Goal: Task Accomplishment & Management: Manage account settings

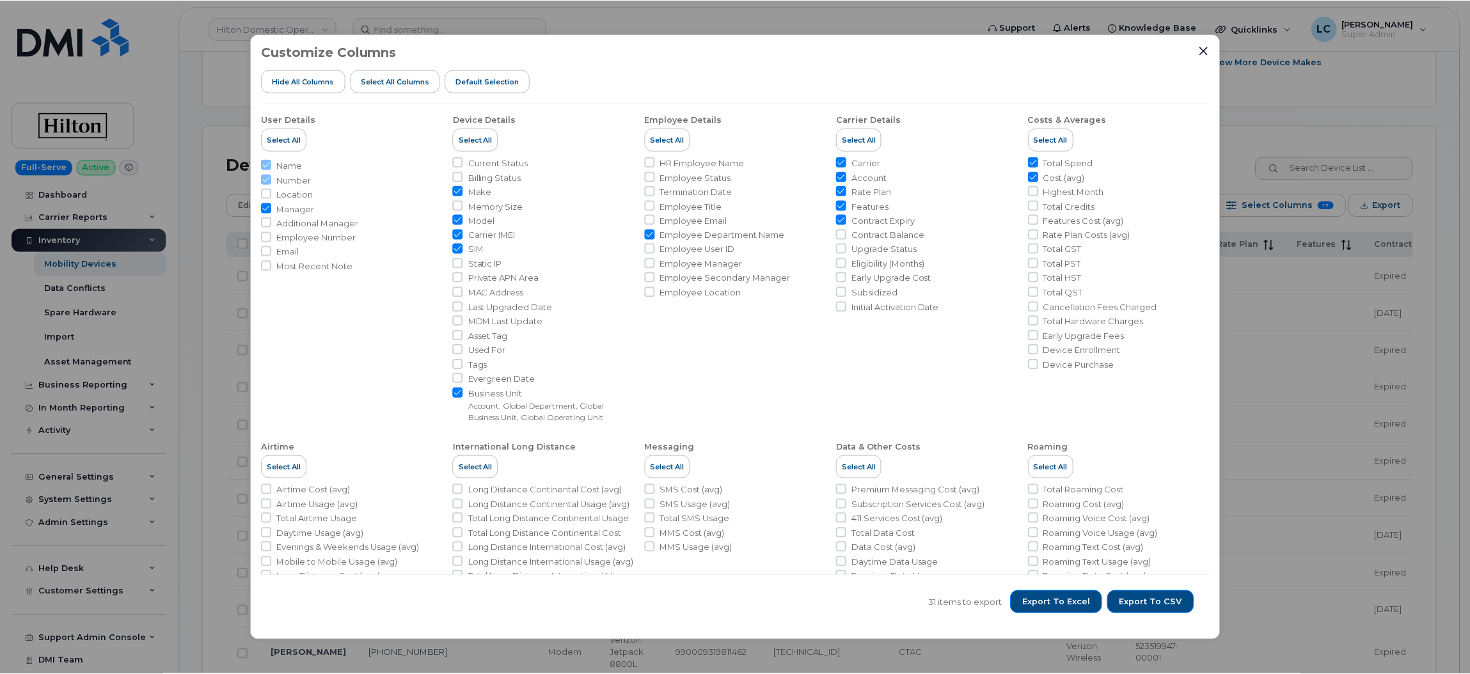
scroll to position [548, 0]
click at [1211, 50] on div "Customize Columns Hide All Columns Select all Columns Default Selection User De…" at bounding box center [737, 337] width 972 height 607
click at [1208, 49] on icon "Close" at bounding box center [1206, 50] width 8 height 8
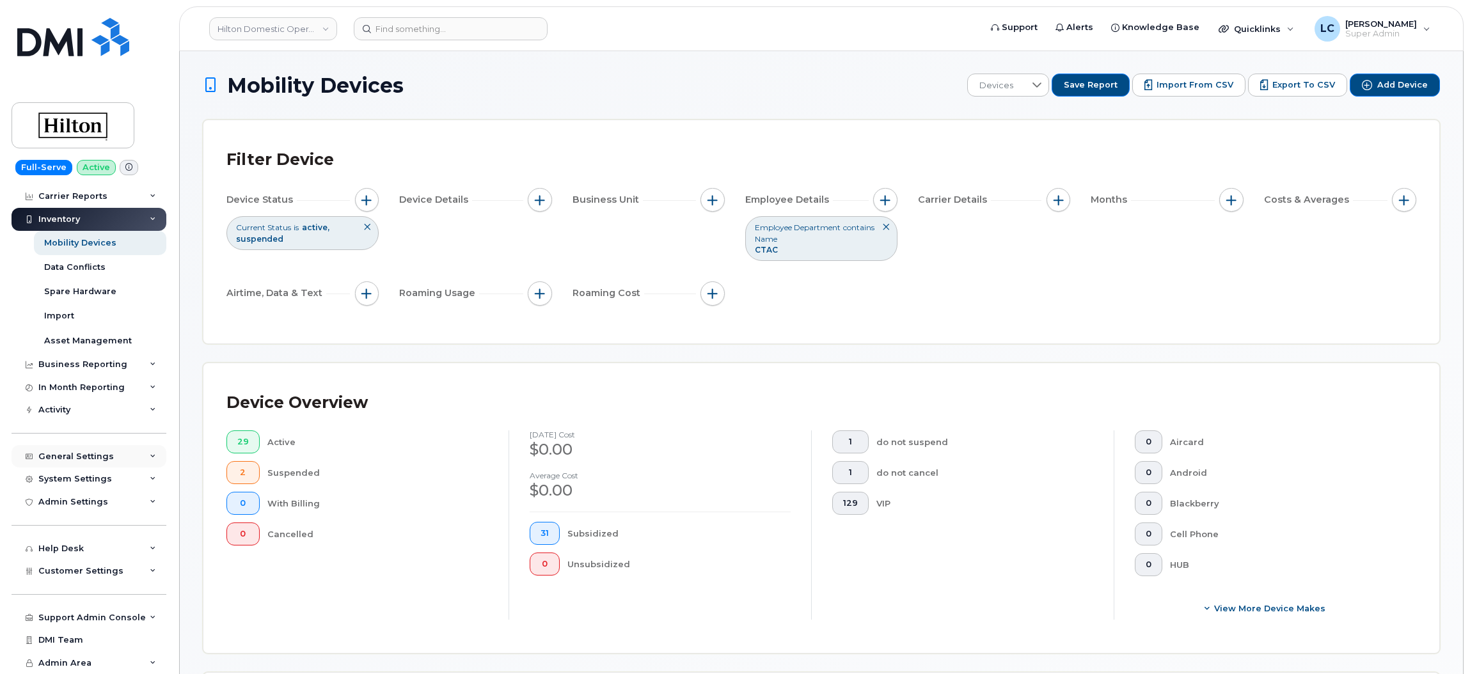
scroll to position [22, 0]
click at [137, 475] on div "System Settings" at bounding box center [89, 479] width 155 height 23
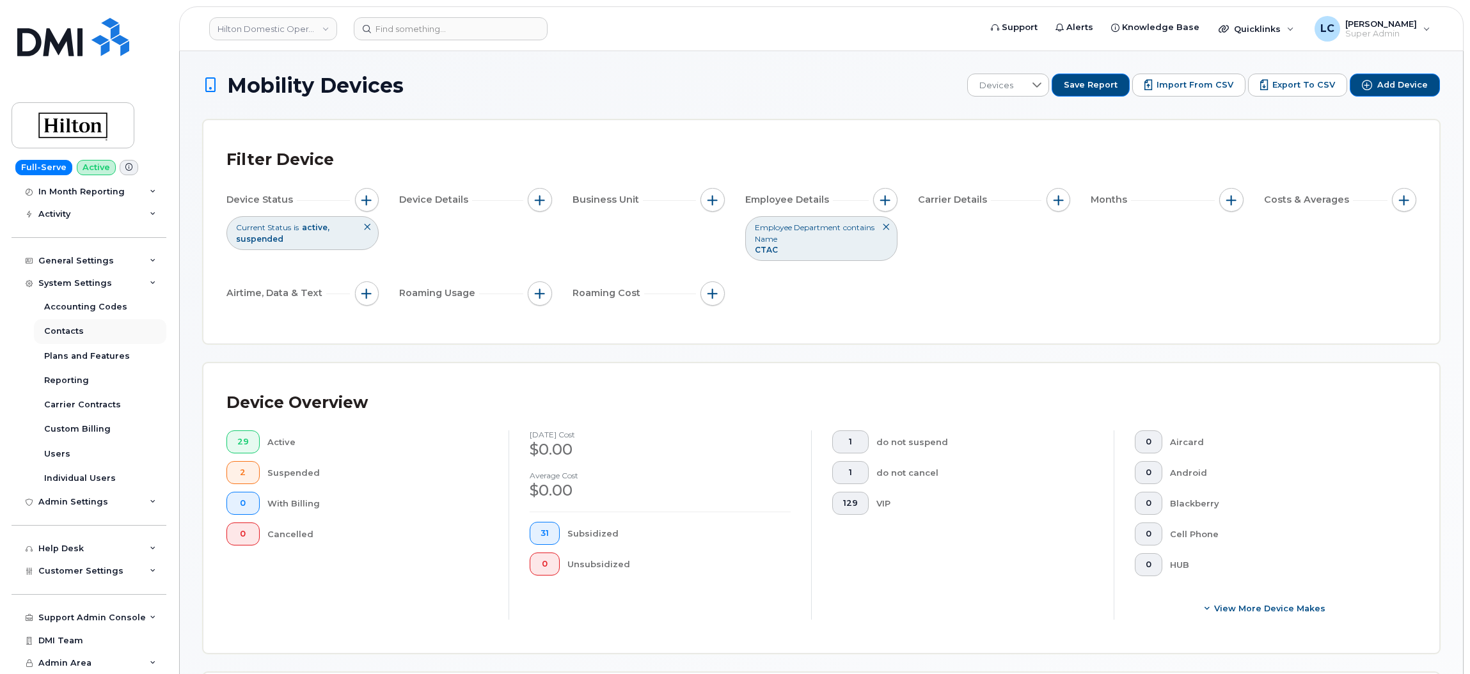
scroll to position [216, 0]
click at [120, 576] on div "Customer Settings" at bounding box center [89, 571] width 155 height 23
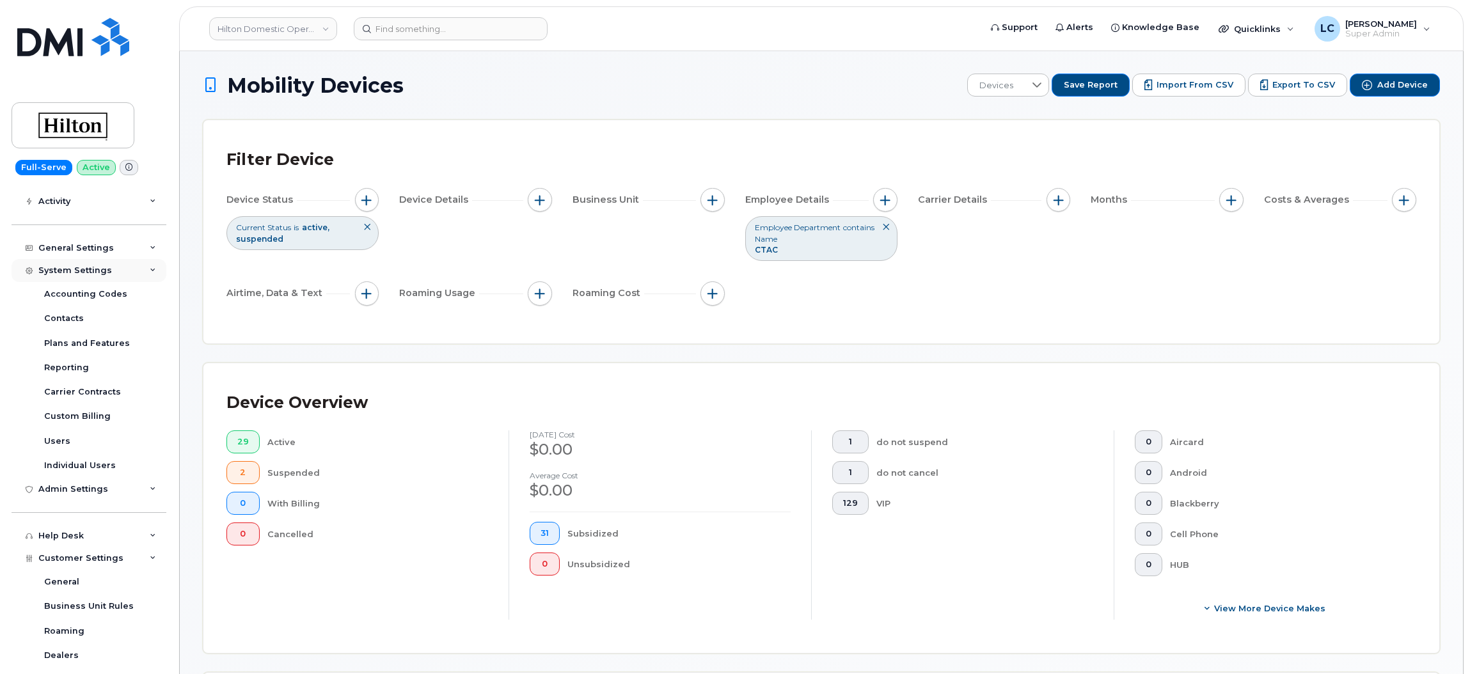
scroll to position [228, 0]
click at [117, 276] on div "System Settings" at bounding box center [89, 272] width 155 height 23
click at [147, 245] on div "General Settings" at bounding box center [89, 250] width 155 height 23
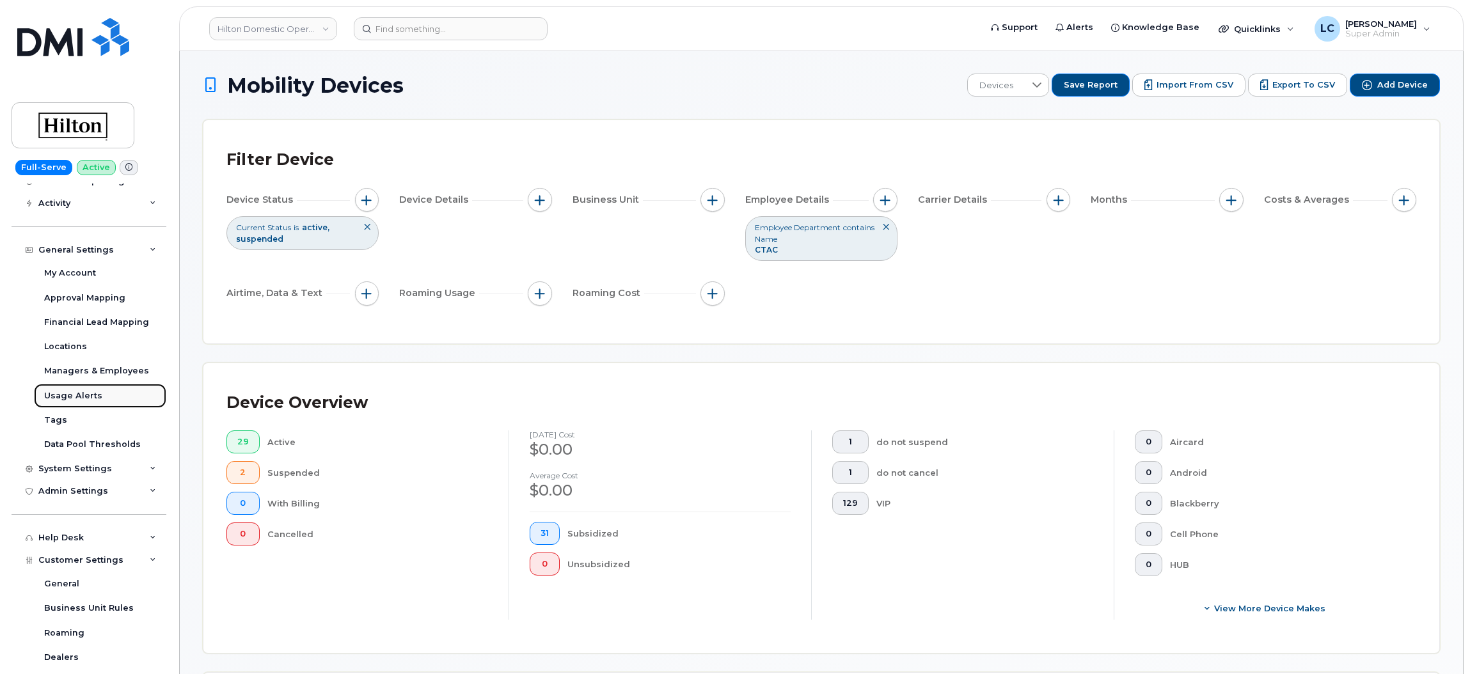
click at [75, 400] on div "Usage Alerts" at bounding box center [73, 396] width 58 height 12
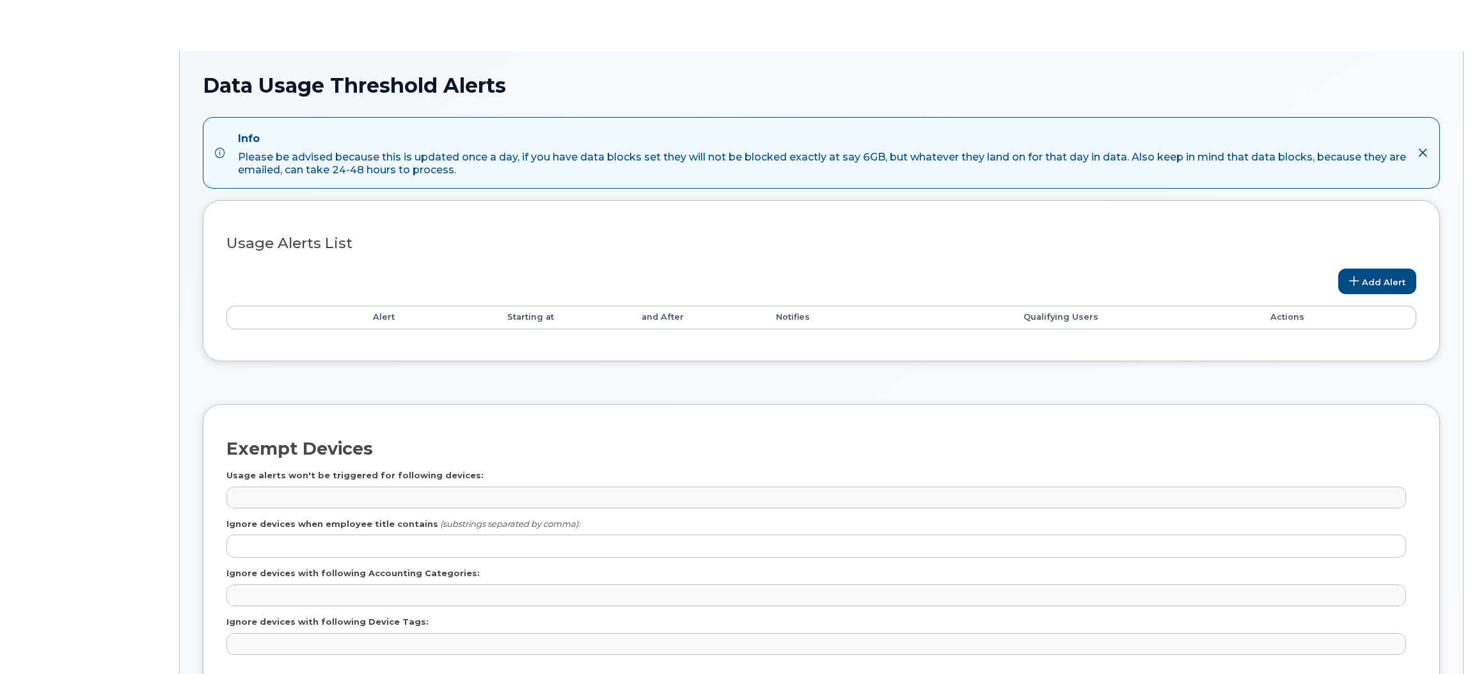
select select
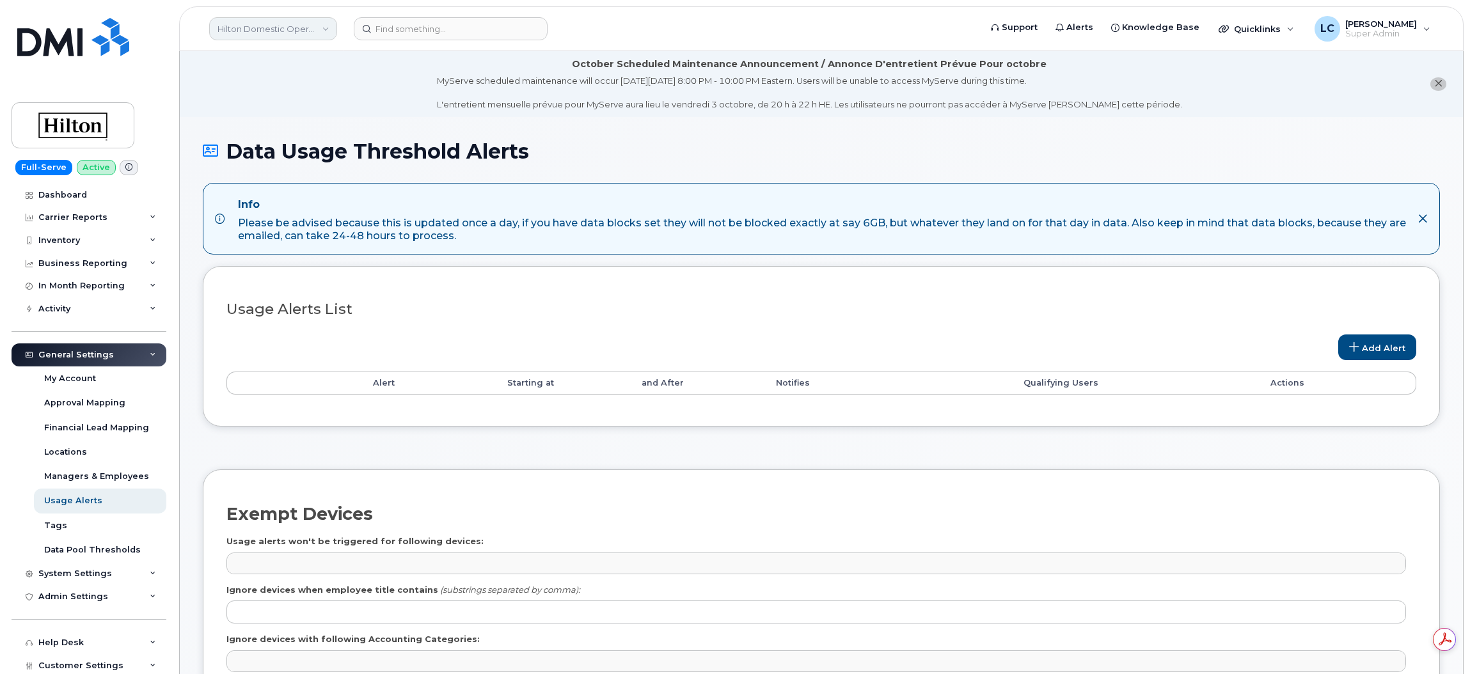
click at [297, 36] on link "Hilton Domestic Operating Company Inc" at bounding box center [273, 28] width 128 height 23
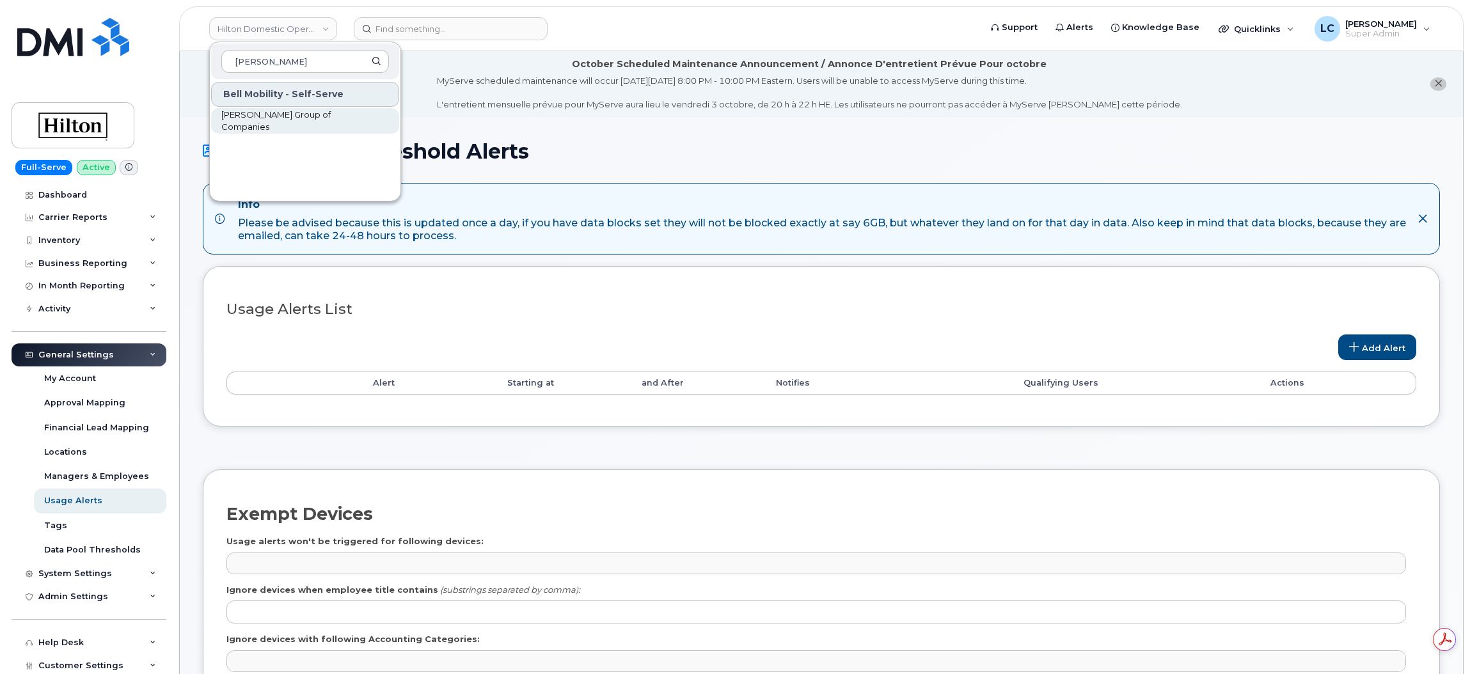
type input "Woodward"
click at [318, 118] on span "Woodward Group of Companies" at bounding box center [294, 121] width 147 height 25
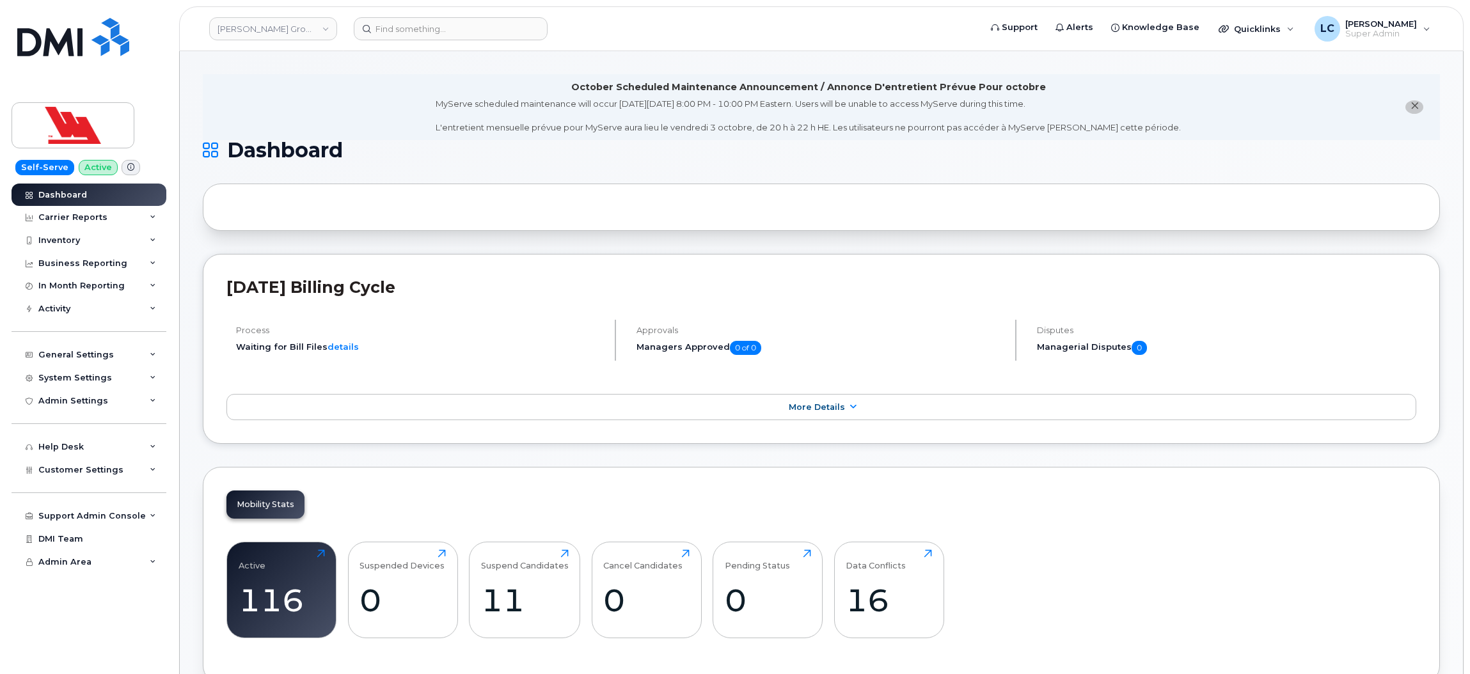
scroll to position [1, 0]
click at [155, 358] on icon at bounding box center [153, 355] width 6 height 6
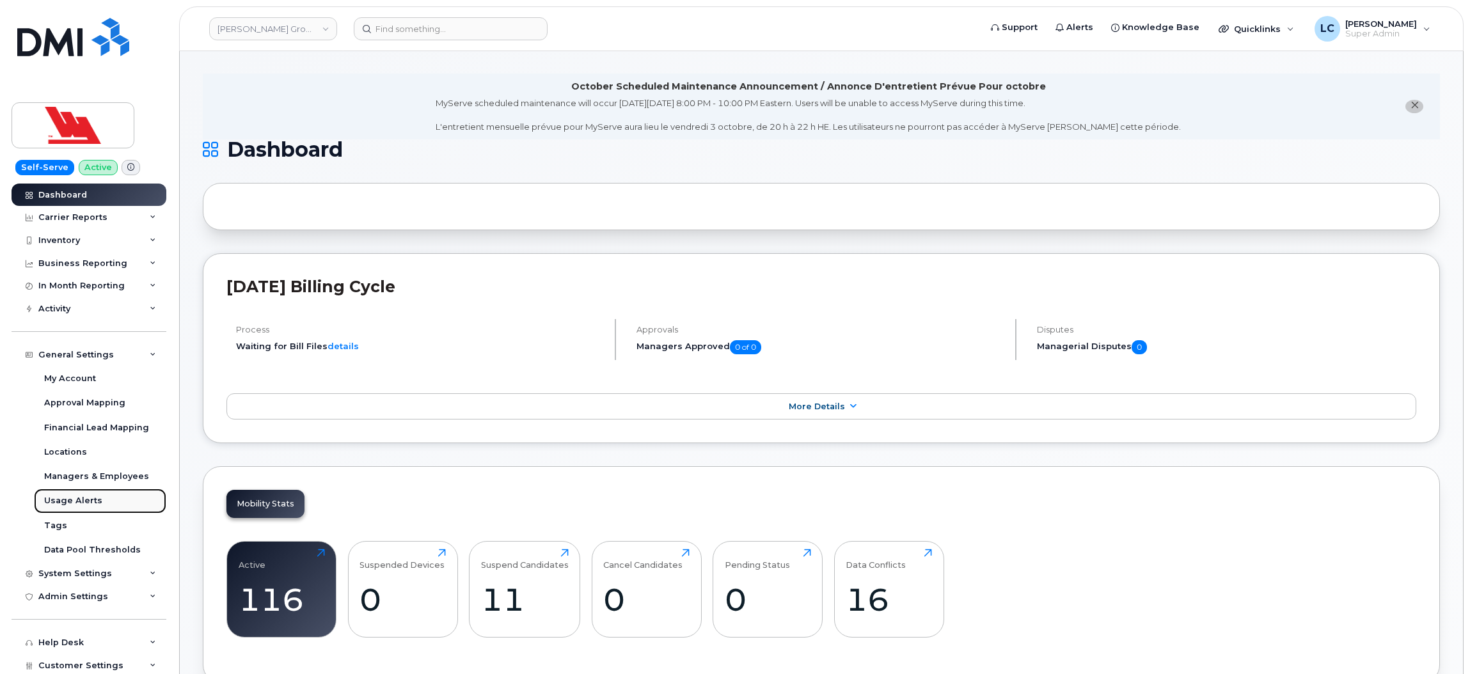
click at [90, 505] on div "Usage Alerts" at bounding box center [73, 501] width 58 height 12
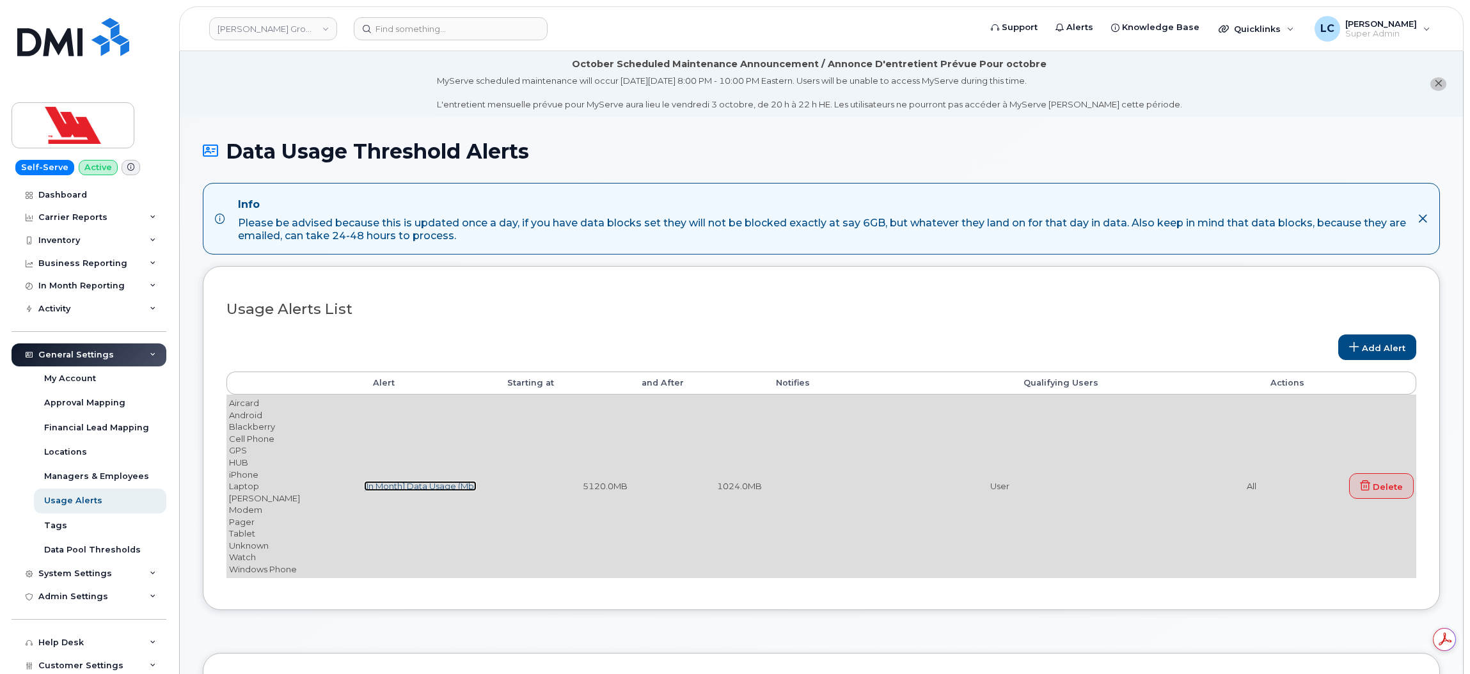
click at [413, 485] on link "[In Month] Data Usage (Mb)" at bounding box center [420, 486] width 113 height 10
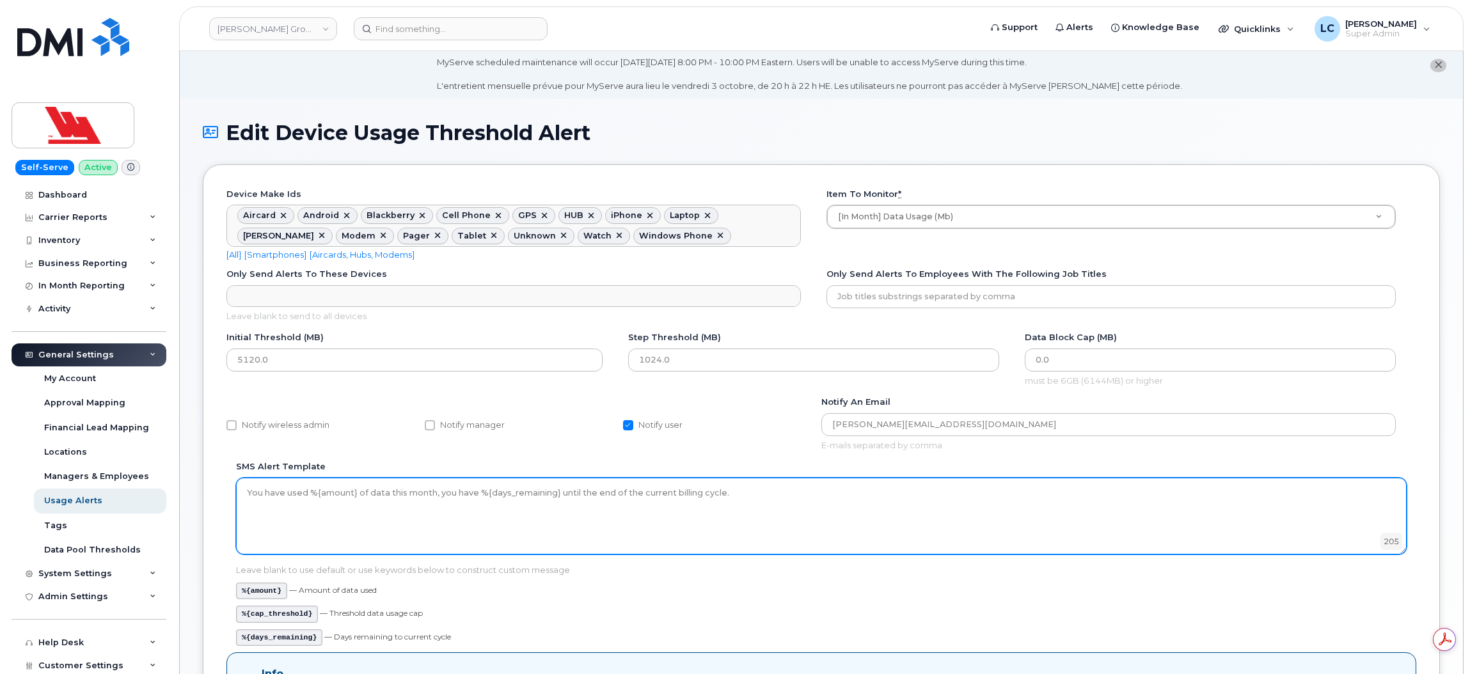
click at [558, 496] on textarea "You have used %{amount} of data this month, you have %{days_remaining} until th…" at bounding box center [821, 516] width 1170 height 77
click at [826, 505] on textarea "You have used %{amount} of data this month, you have %{days_remaining} until th…" at bounding box center [821, 516] width 1170 height 77
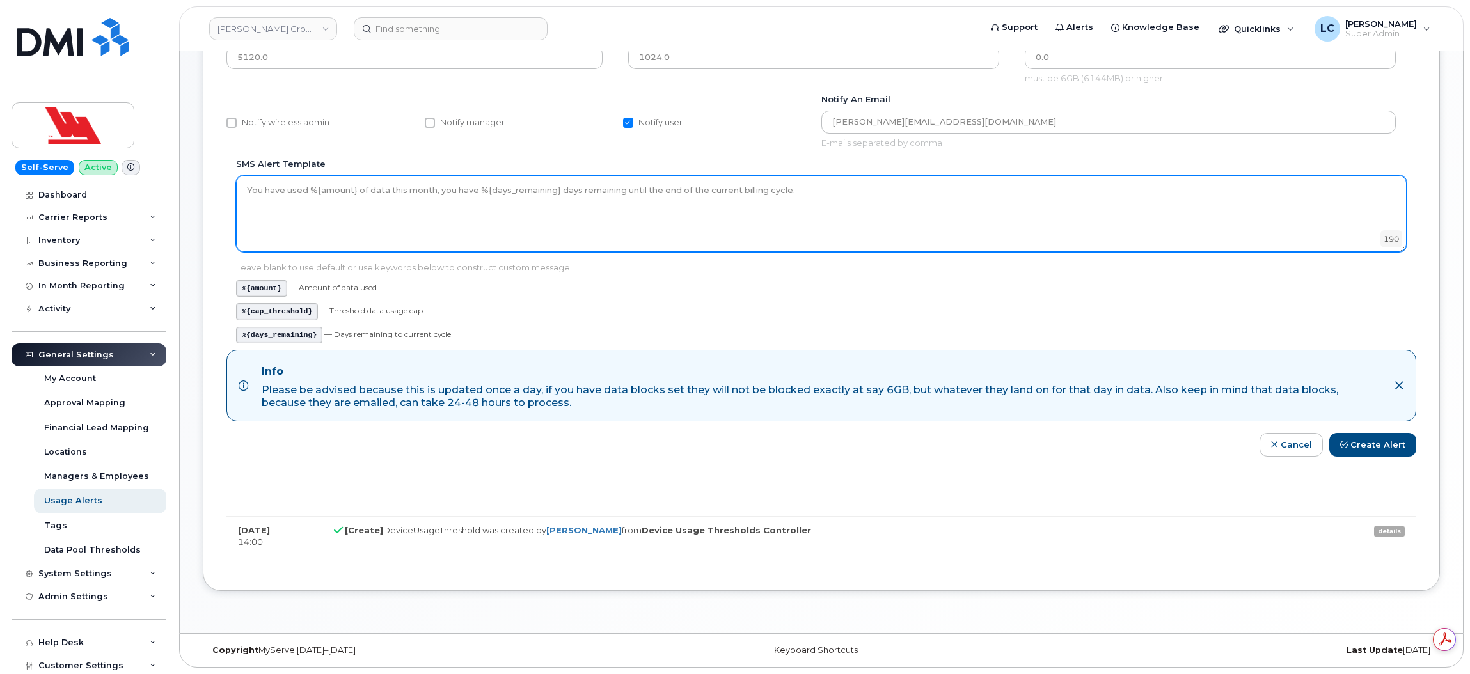
scroll to position [323, 0]
type textarea "You have used %{amount} of data this month, you have %{days_remaining} days rem…"
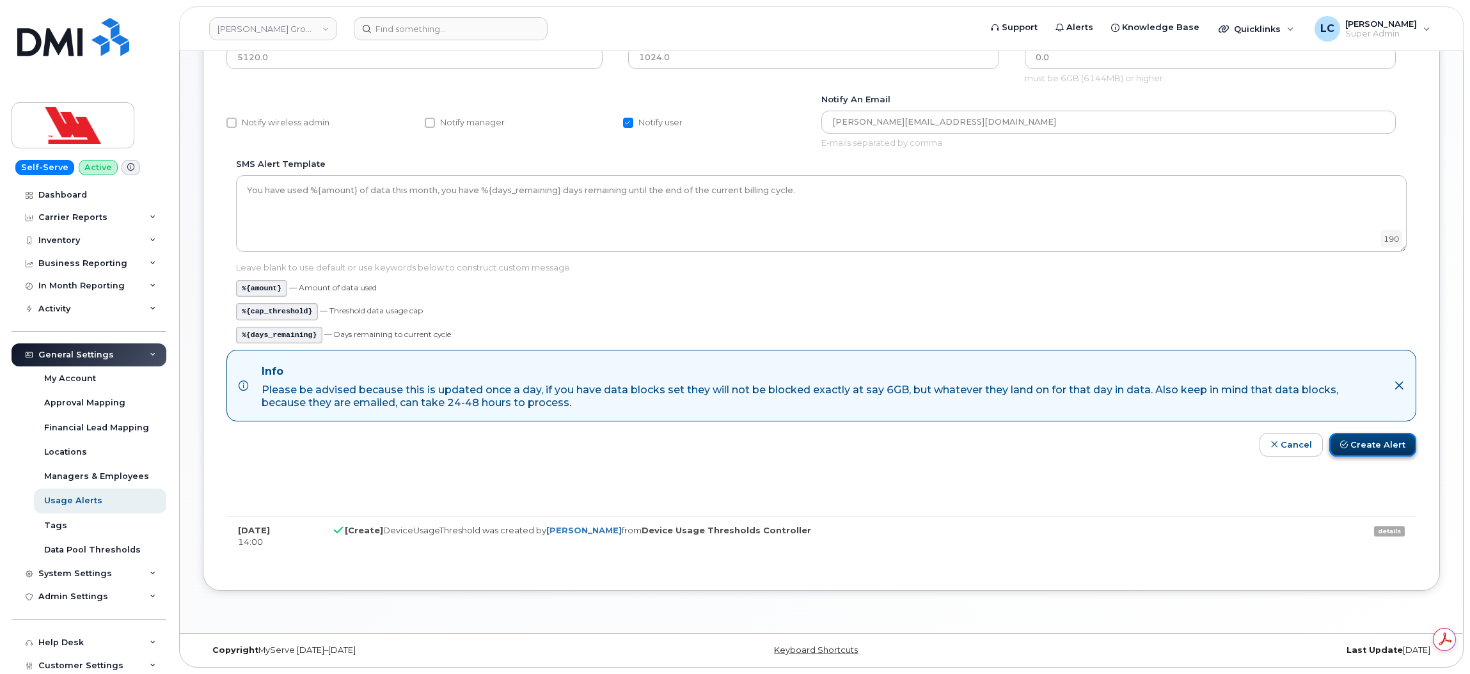
click at [1396, 447] on button "Create Alert" at bounding box center [1372, 445] width 87 height 24
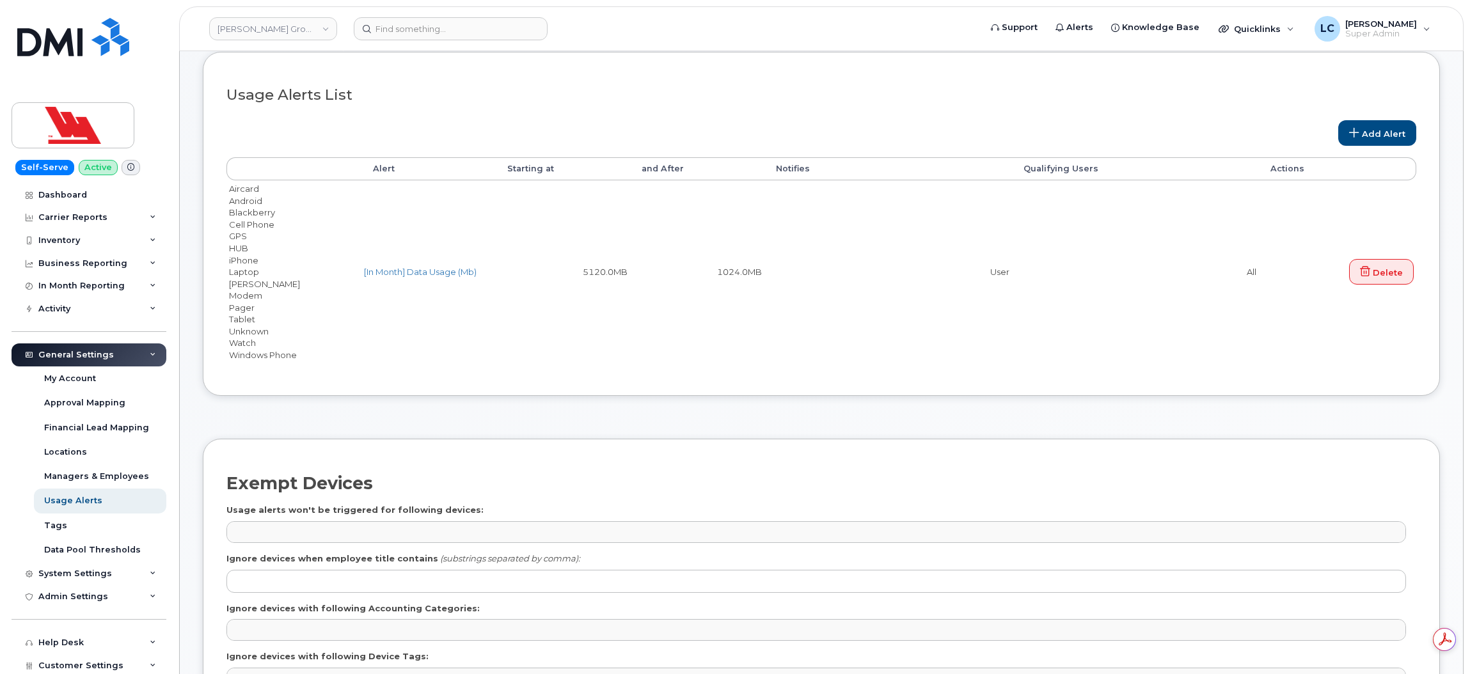
click at [795, 81] on div "Usage Alerts List Add Alert Alert Starting at and After Notifies Qualifying Use…" at bounding box center [821, 223] width 1190 height 297
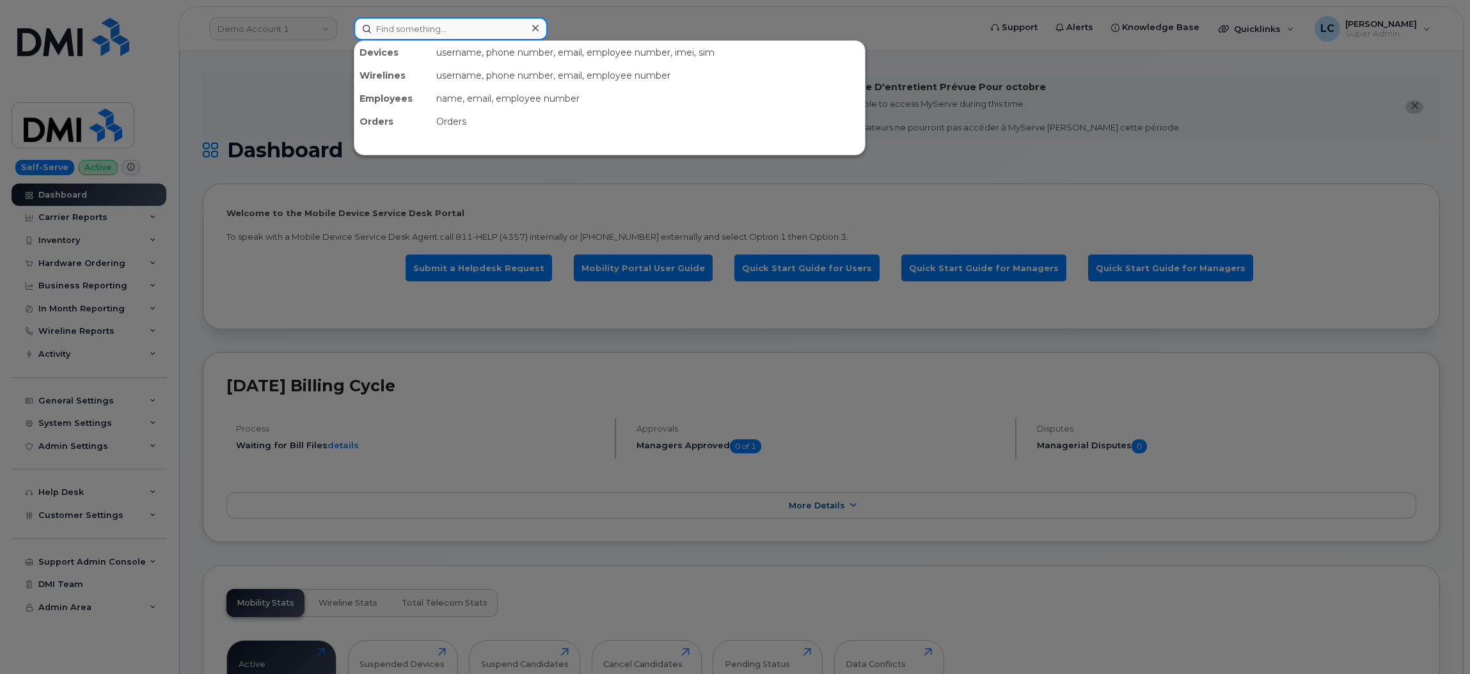
click at [432, 21] on input at bounding box center [451, 28] width 194 height 23
paste input "5069530046"
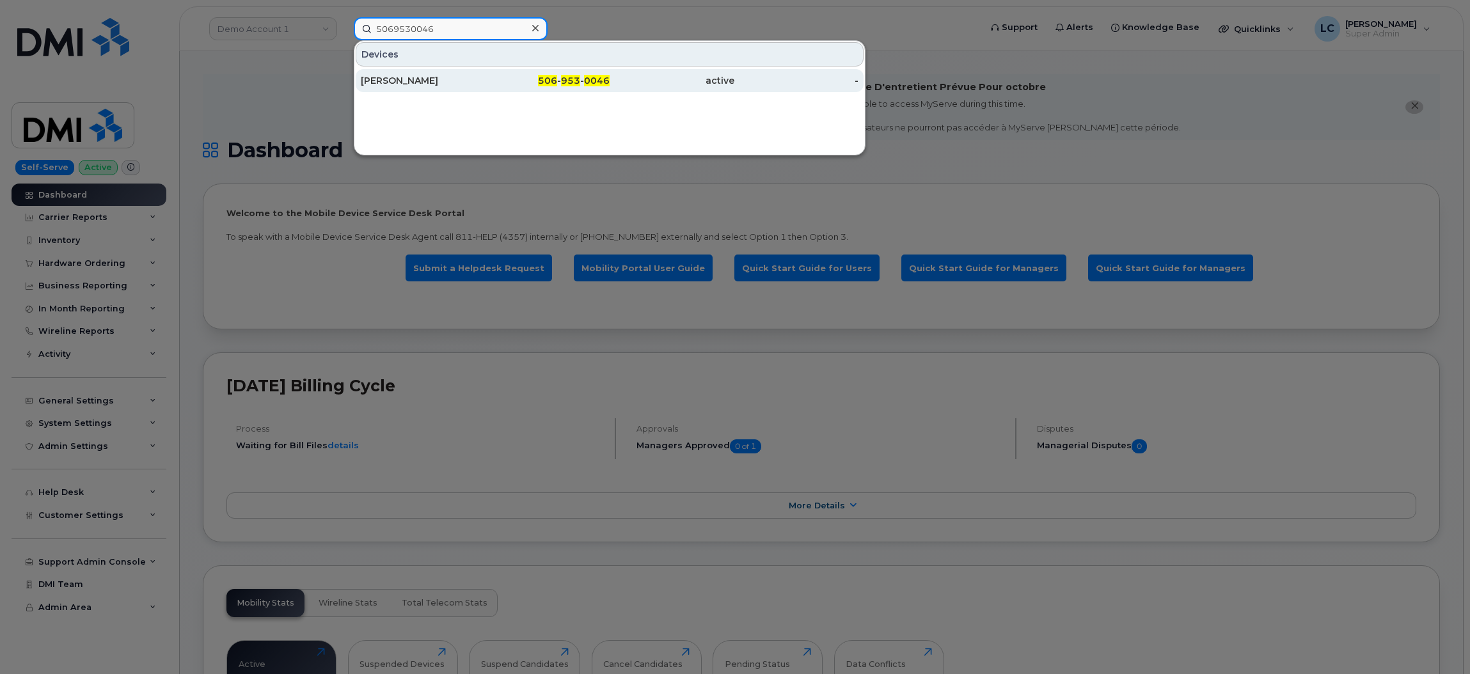
type input "5069530046"
click at [558, 75] on div "506 - 953 - 0046" at bounding box center [547, 80] width 125 height 13
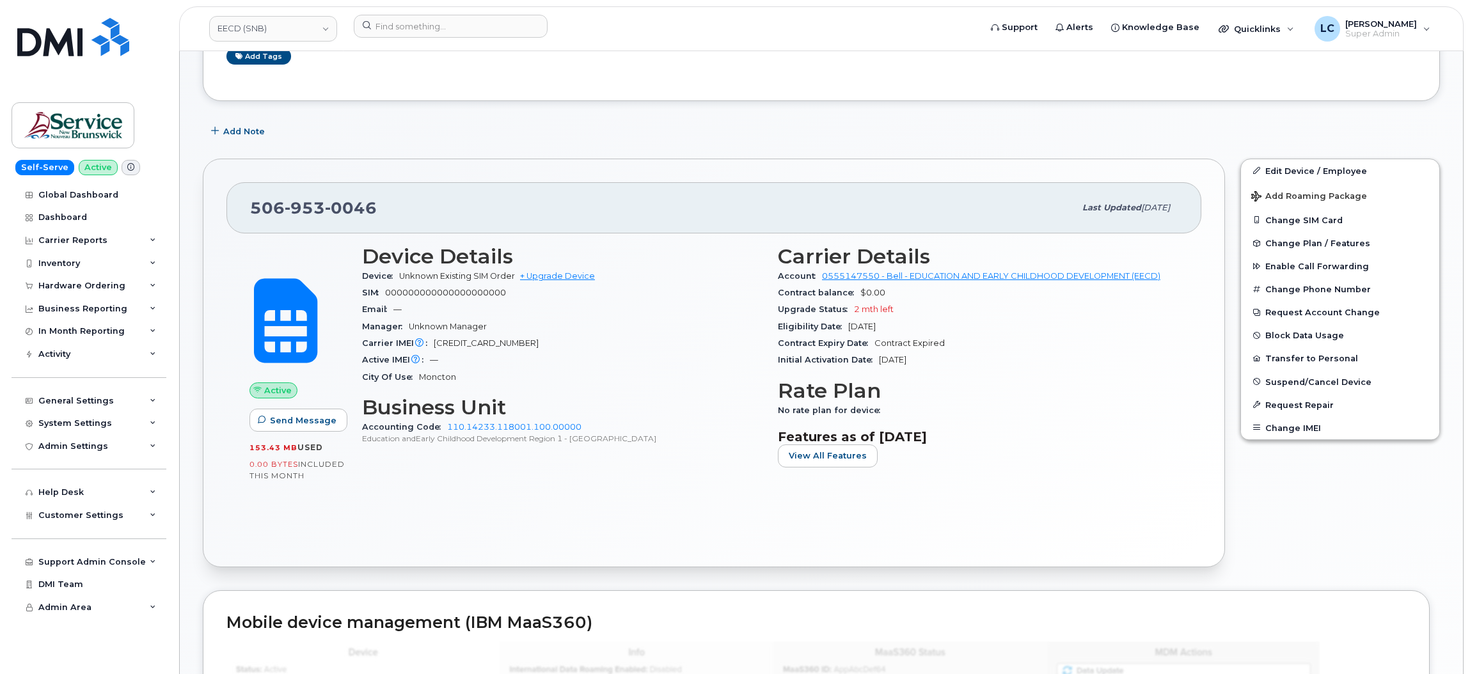
scroll to position [208, 0]
